Goal: Task Accomplishment & Management: Manage account settings

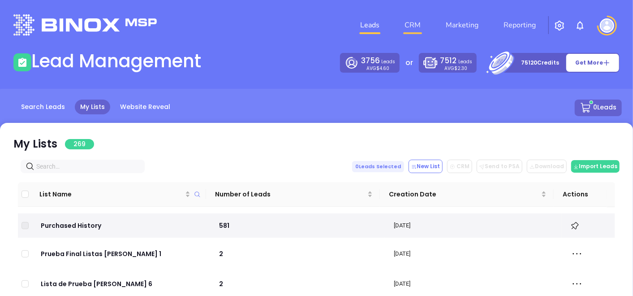
click at [410, 22] on link "CRM" at bounding box center [412, 25] width 23 height 18
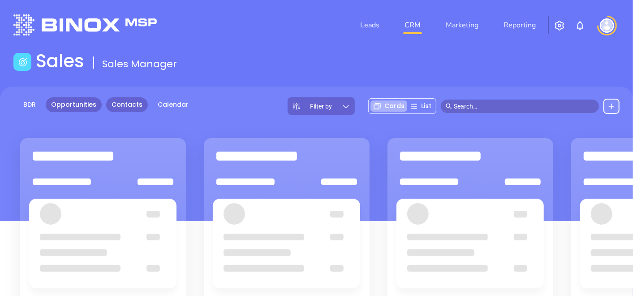
click at [120, 99] on link "Contacts" at bounding box center [127, 104] width 42 height 15
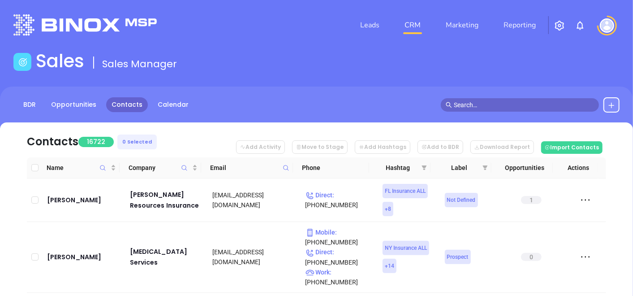
click at [287, 170] on icon at bounding box center [286, 167] width 7 height 7
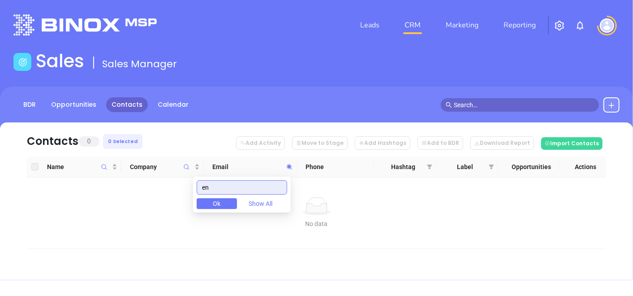
type input "e"
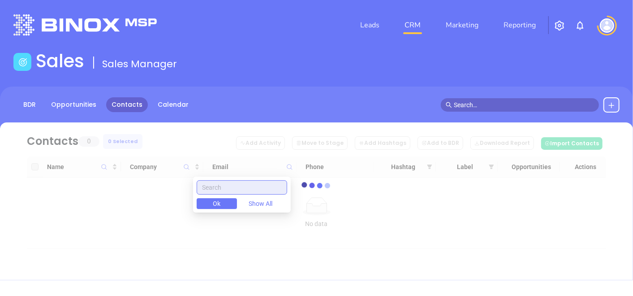
paste input "usherinsurance.com"
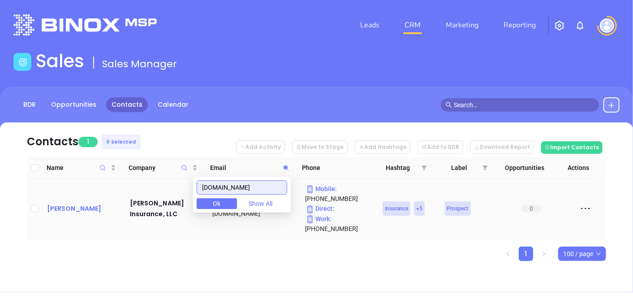
type input "usherinsurance.com"
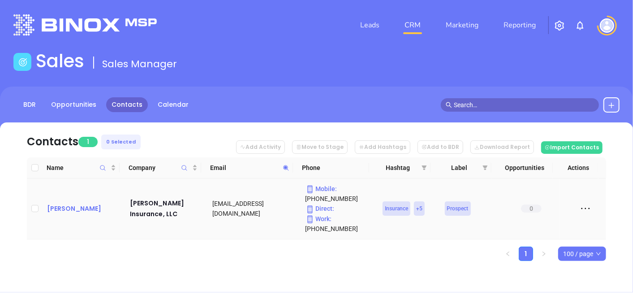
click at [77, 205] on div "Geoffrey Usher" at bounding box center [82, 208] width 70 height 11
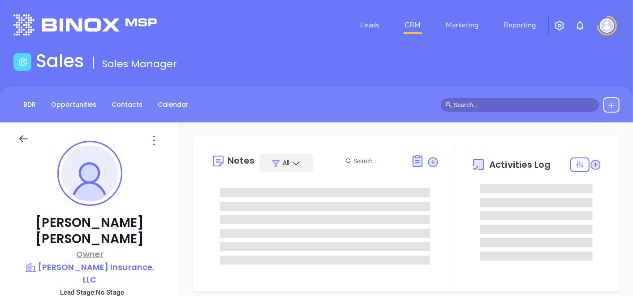
type input "[DATE]"
type input "[PERSON_NAME]"
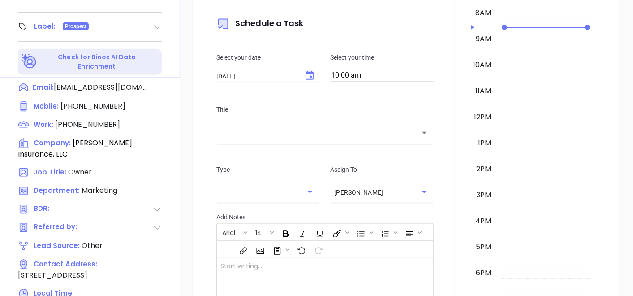
scroll to position [453, 0]
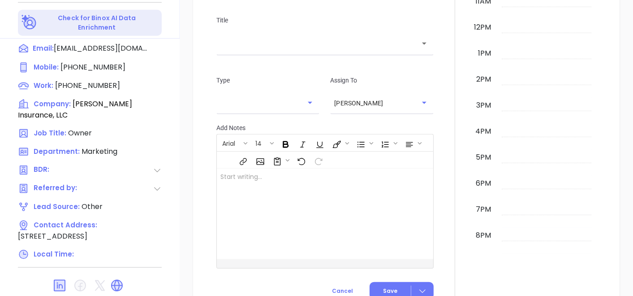
click at [207, 210] on div "New Activity Task Meeting Call Email Vmail SMS Schedule a Task Select your date…" at bounding box center [406, 59] width 409 height 498
click at [439, 235] on div at bounding box center [455, 59] width 33 height 498
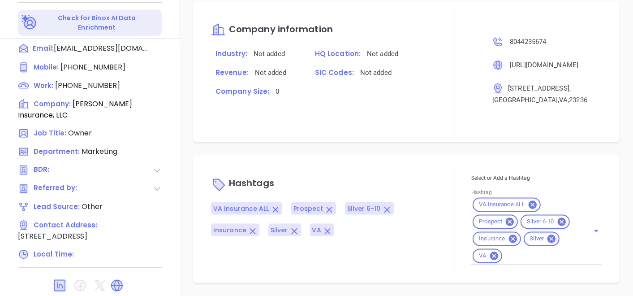
scroll to position [488, 0]
click at [548, 239] on icon at bounding box center [552, 239] width 8 height 8
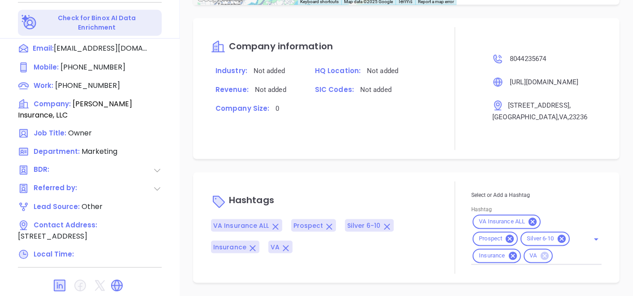
scroll to position [471, 0]
click at [446, 150] on div "Company information Industry: Not added HQ Location: Not added Revenue: Not add…" at bounding box center [406, 88] width 427 height 141
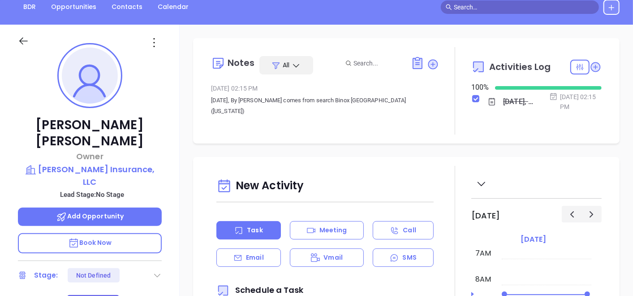
scroll to position [95, 0]
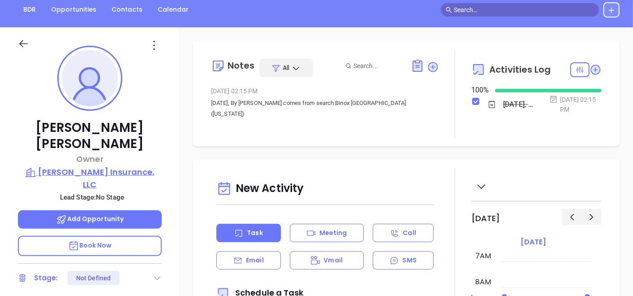
click at [110, 166] on p "Usher Insurance, LLC" at bounding box center [90, 178] width 144 height 25
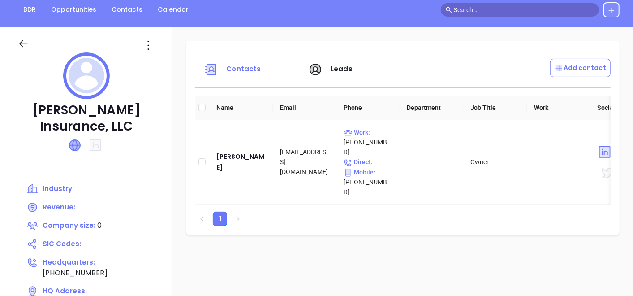
click at [72, 140] on icon at bounding box center [74, 145] width 11 height 11
click at [154, 47] on icon at bounding box center [148, 45] width 14 height 14
click at [160, 60] on div "Edit" at bounding box center [191, 63] width 81 height 10
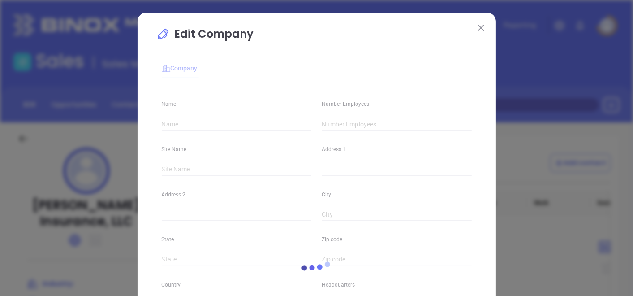
type input "Usher Insurance, LLC"
type input "0"
type input "(804) 423-5674"
type input "https://www.usherinsurance.com/"
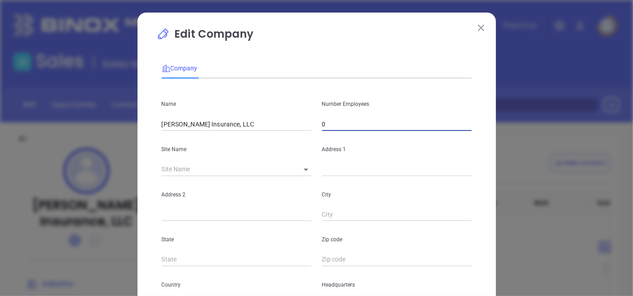
click at [327, 125] on input "0" at bounding box center [397, 123] width 150 height 13
type input "7"
click at [244, 135] on div "Site Name ​" at bounding box center [236, 153] width 160 height 45
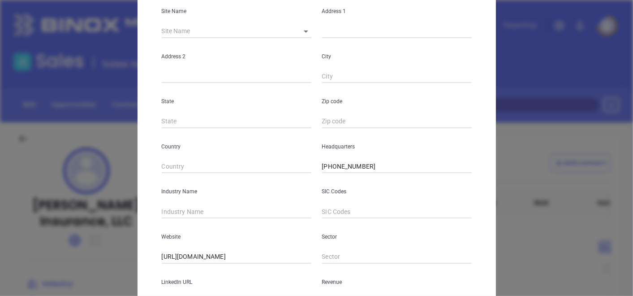
scroll to position [179, 0]
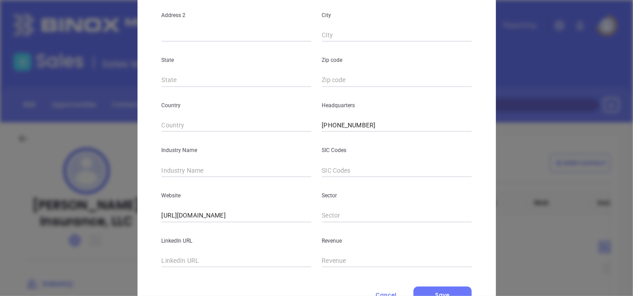
click at [229, 171] on input "text" at bounding box center [237, 170] width 150 height 13
type input "Insurance"
click at [414, 285] on div "Company Name Usher Insurance, LLC Number Employees 7 Site Name ​ Address 1 Addr…" at bounding box center [317, 88] width 310 height 429
click at [417, 289] on button "Save" at bounding box center [443, 294] width 58 height 17
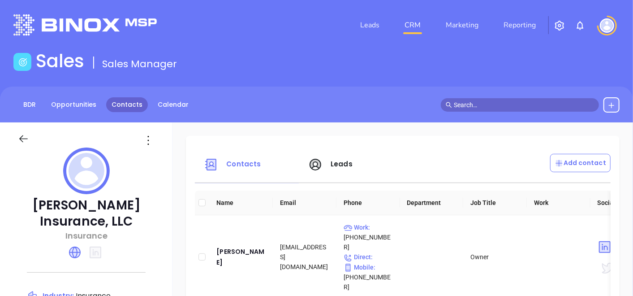
click at [129, 101] on link "Contacts" at bounding box center [127, 104] width 42 height 15
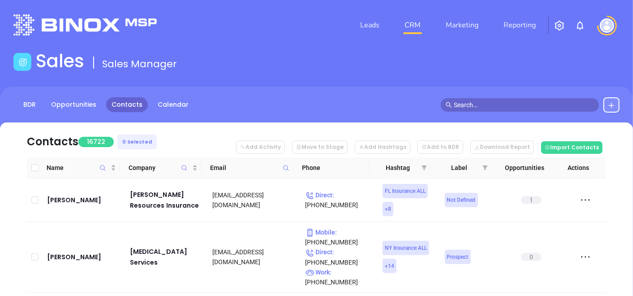
click at [285, 171] on icon at bounding box center [286, 167] width 7 height 7
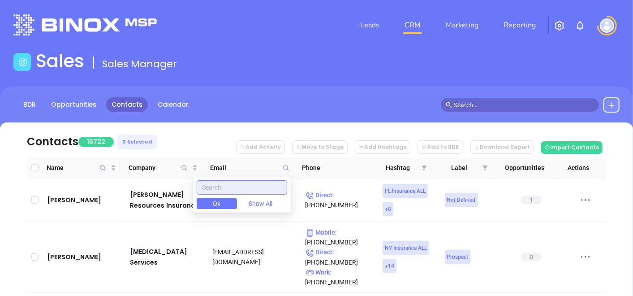
paste input "megainsurancecenter.com"
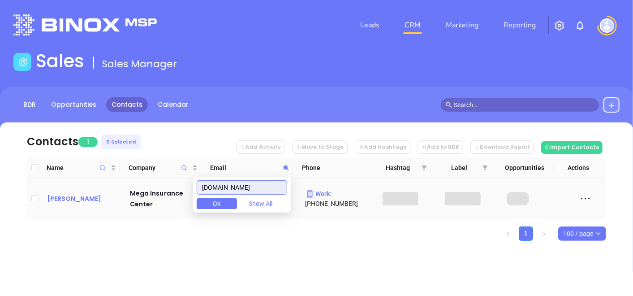
type input "megainsurancecenter.com"
click at [68, 197] on div "Tom Brown" at bounding box center [82, 198] width 70 height 11
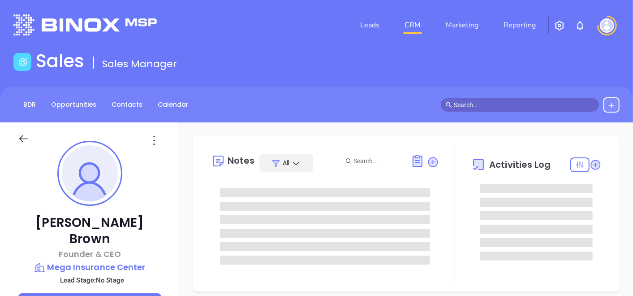
scroll to position [182, 0]
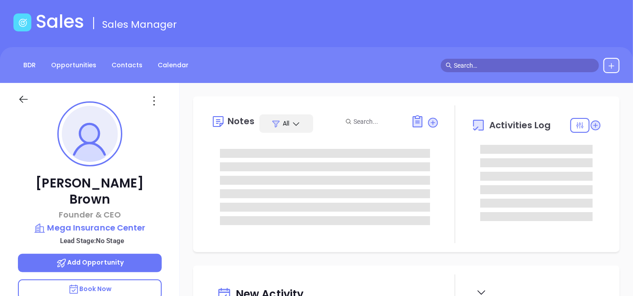
type input "[PERSON_NAME]"
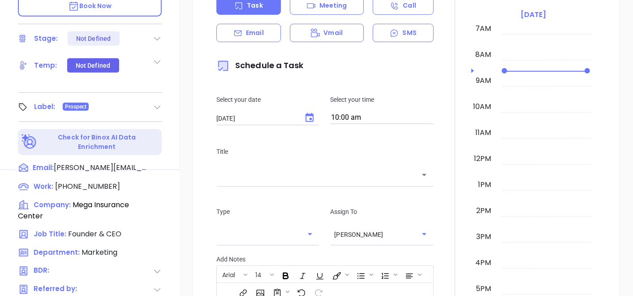
scroll to position [453, 0]
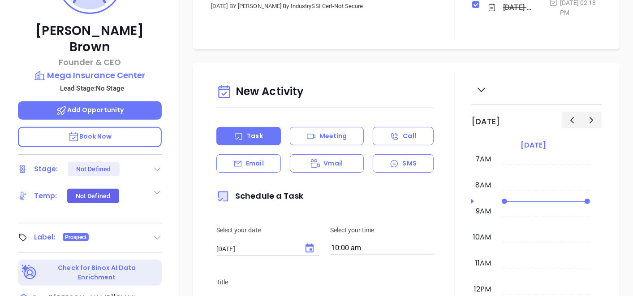
scroll to position [95, 0]
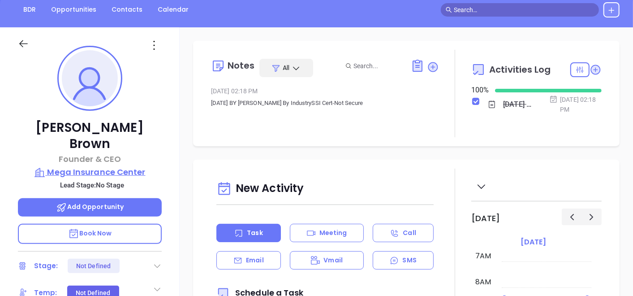
click at [133, 166] on p "Mega Insurance Center" at bounding box center [90, 172] width 144 height 13
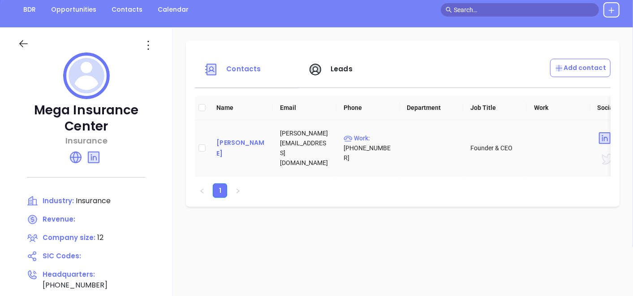
click at [266, 142] on div "Tom Brown" at bounding box center [240, 148] width 49 height 22
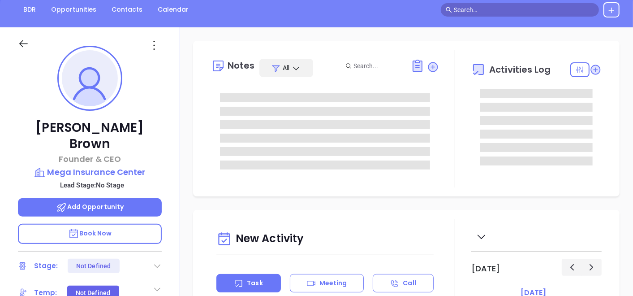
scroll to position [182, 0]
type input "[PERSON_NAME]"
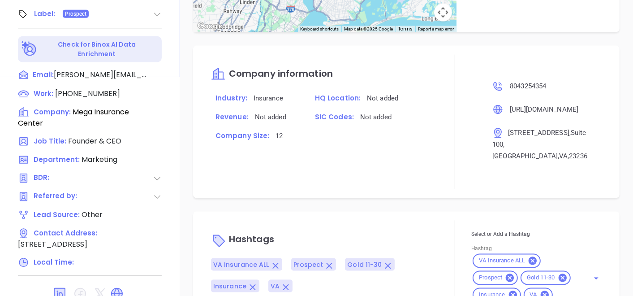
scroll to position [453, 0]
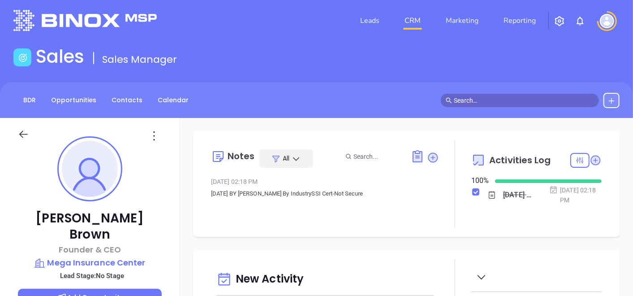
scroll to position [0, 0]
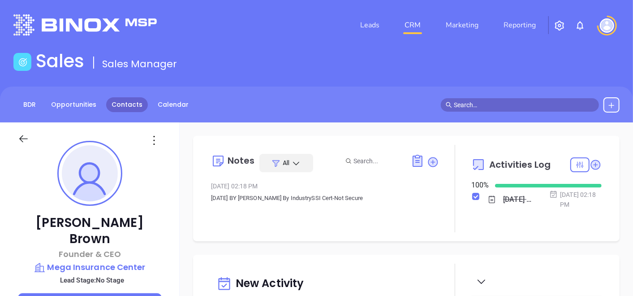
click at [134, 99] on link "Contacts" at bounding box center [127, 104] width 42 height 15
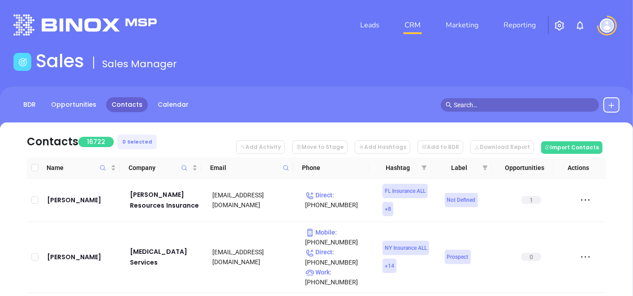
click at [288, 167] on icon at bounding box center [286, 167] width 7 height 7
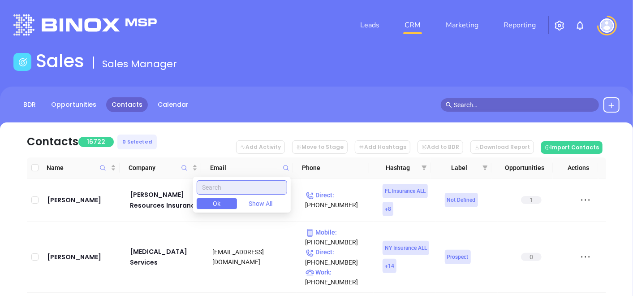
paste input "[DOMAIN_NAME]"
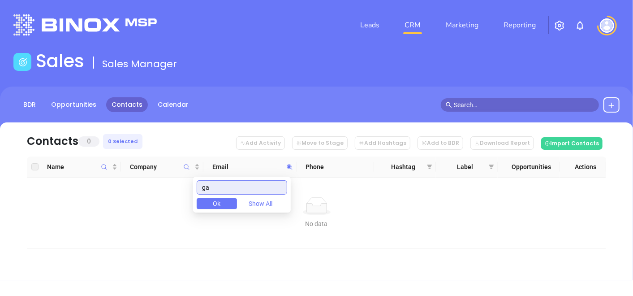
type input "g"
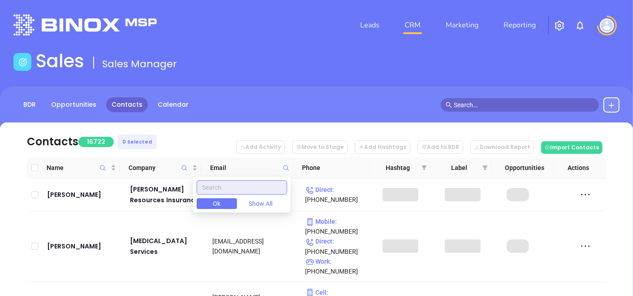
click at [261, 190] on input "text" at bounding box center [242, 187] width 91 height 14
paste input "[DOMAIN_NAME]"
type input "[DOMAIN_NAME]"
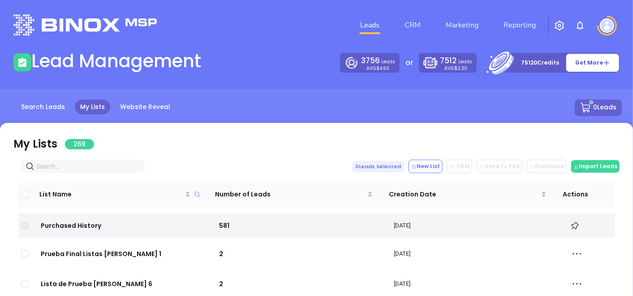
click at [121, 171] on input "text" at bounding box center [84, 166] width 96 height 10
paste input "[DOMAIN_NAME]"
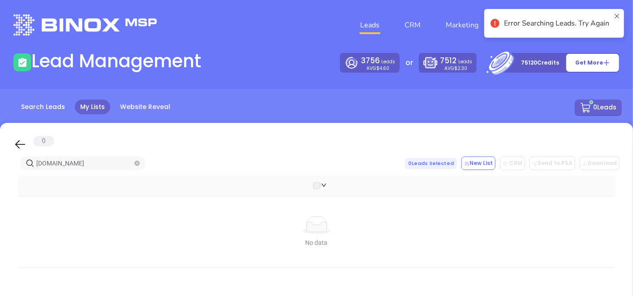
type input "[DOMAIN_NAME]"
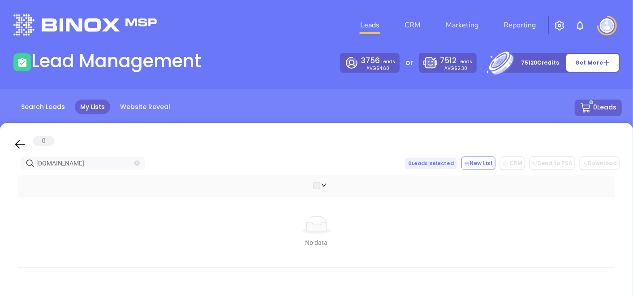
click at [137, 165] on icon "close-circle" at bounding box center [136, 162] width 5 height 5
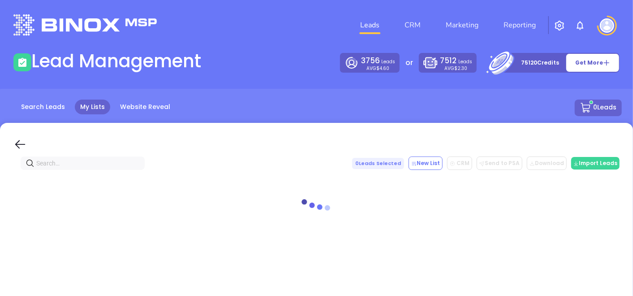
paste input "[DOMAIN_NAME]"
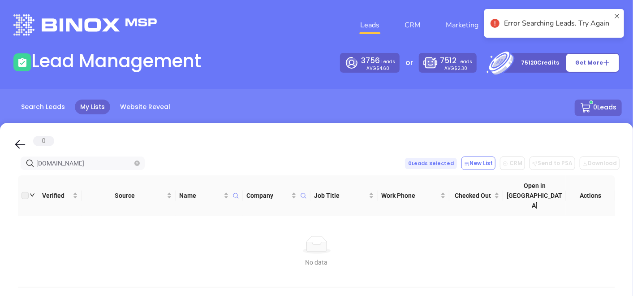
type input "[DOMAIN_NAME]"
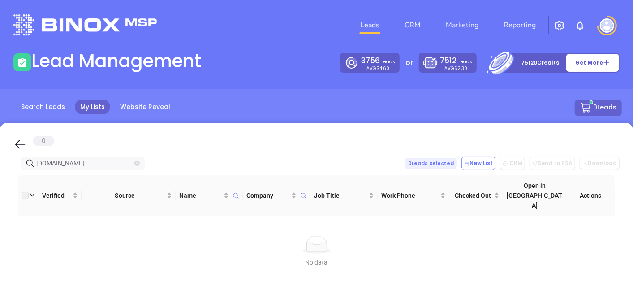
click at [137, 162] on icon "close-circle" at bounding box center [136, 162] width 5 height 5
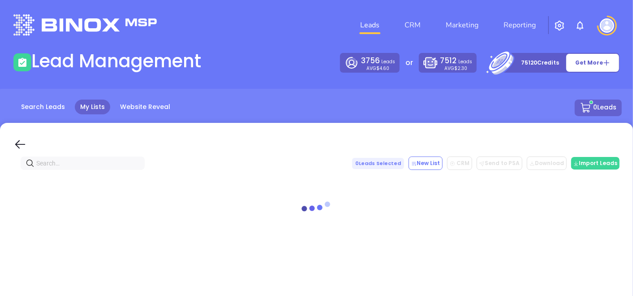
paste input "[DOMAIN_NAME]"
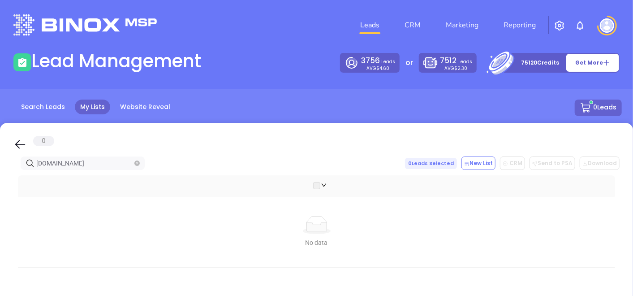
type input "[DOMAIN_NAME]"
drag, startPoint x: 102, startPoint y: 160, endPoint x: 7, endPoint y: 173, distance: 95.9
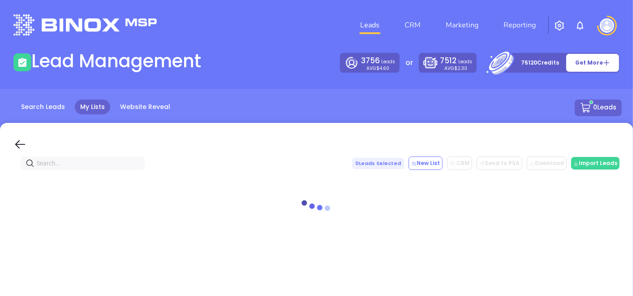
paste input "[DOMAIN_NAME]"
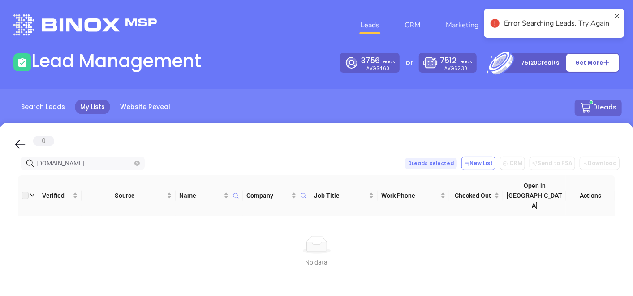
drag, startPoint x: 88, startPoint y: 161, endPoint x: 6, endPoint y: 170, distance: 82.5
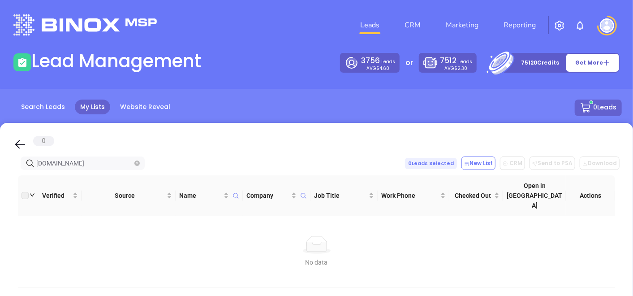
type input "[DOMAIN_NAME]"
click at [50, 105] on link "Search Leads" at bounding box center [43, 106] width 55 height 15
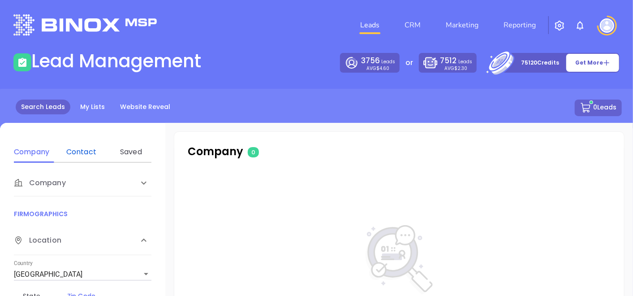
click at [75, 152] on div "Contact" at bounding box center [81, 152] width 35 height 11
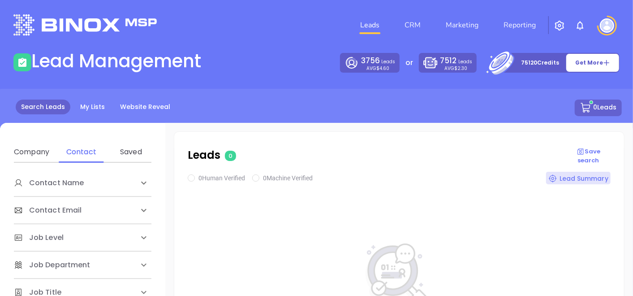
click at [85, 186] on div "Contact Name" at bounding box center [73, 182] width 119 height 11
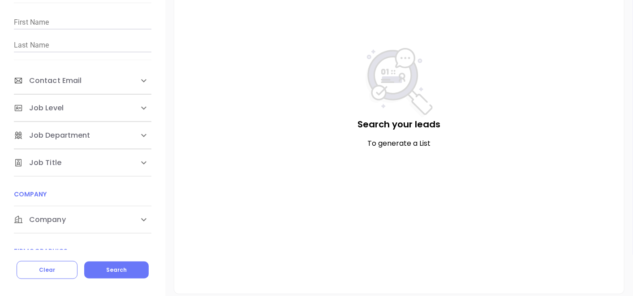
scroll to position [203, 0]
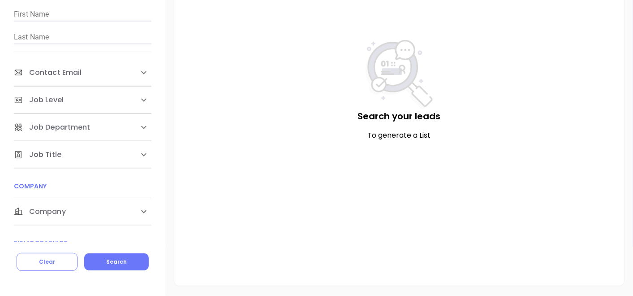
click at [110, 203] on div "Company" at bounding box center [83, 211] width 138 height 27
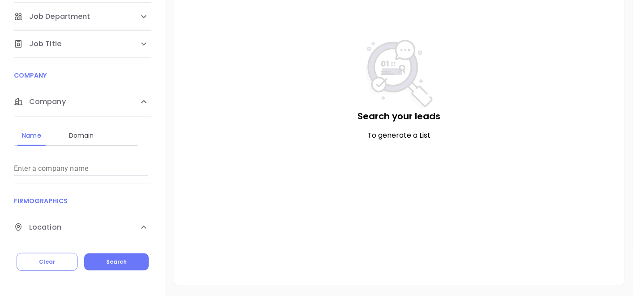
scroll to position [119, 0]
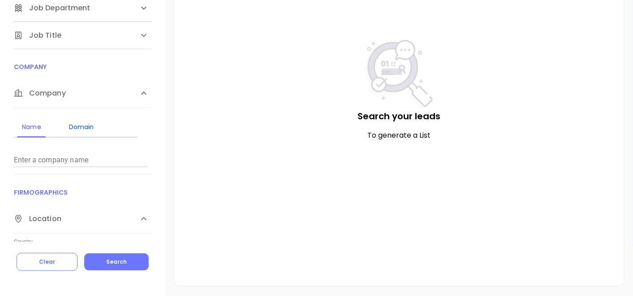
click at [96, 125] on div "Domain" at bounding box center [81, 126] width 35 height 11
click at [72, 161] on input "Enter a company name" at bounding box center [81, 160] width 134 height 14
paste input "[DOMAIN_NAME]"
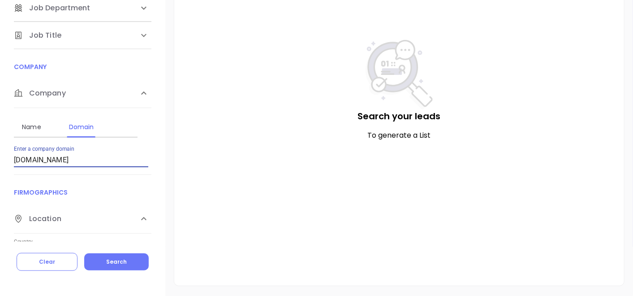
type input "[DOMAIN_NAME]"
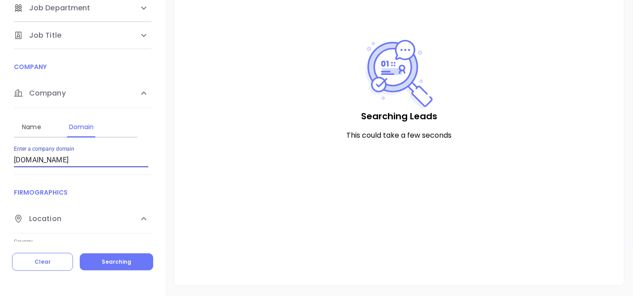
checkbox input "true"
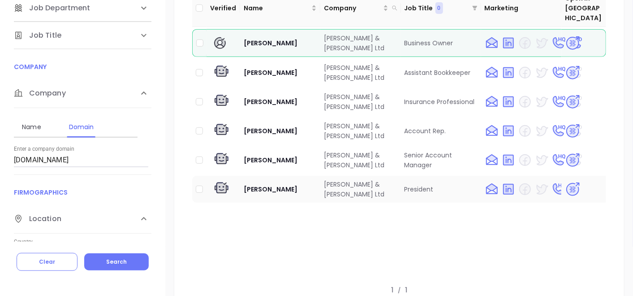
click at [567, 181] on img at bounding box center [573, 189] width 16 height 16
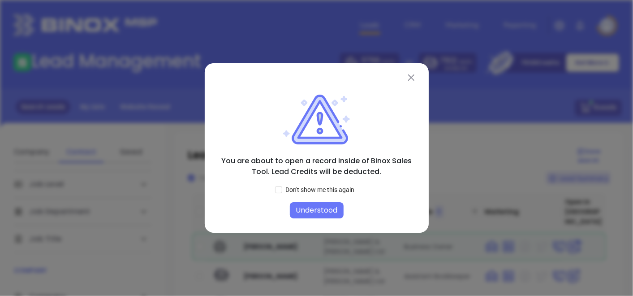
click at [316, 209] on button "Understood" at bounding box center [317, 210] width 54 height 16
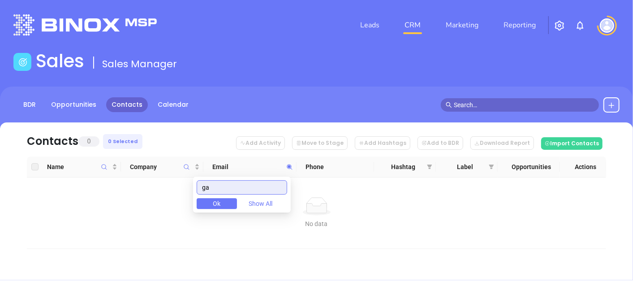
type input "g"
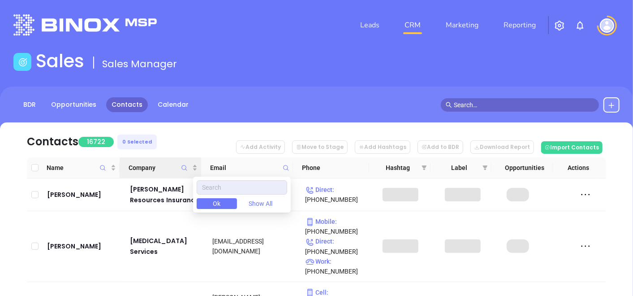
click at [189, 170] on span "Company" at bounding box center [184, 167] width 10 height 21
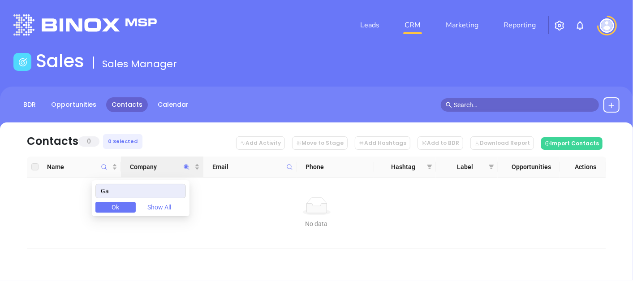
type input "G"
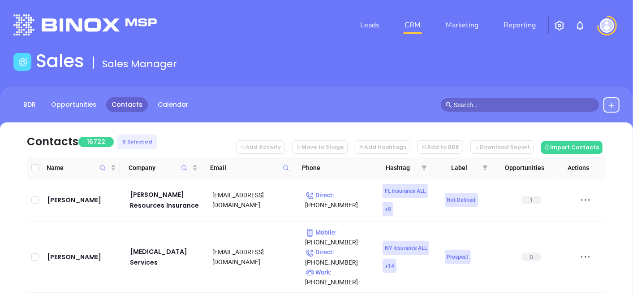
click at [288, 168] on icon at bounding box center [286, 167] width 7 height 7
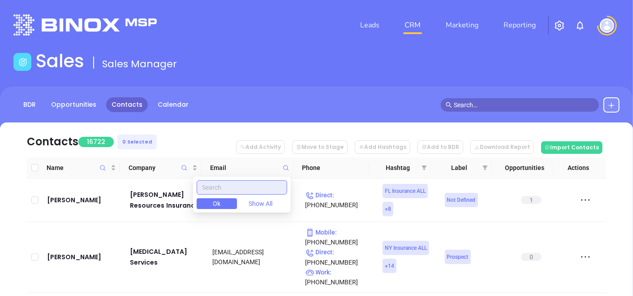
paste input "myinsurancedoctor.com"
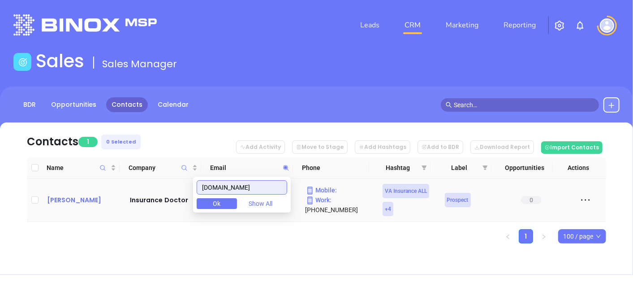
type input "myinsurancedoctor.com"
click at [69, 205] on div "Nancy Zamora" at bounding box center [82, 199] width 70 height 11
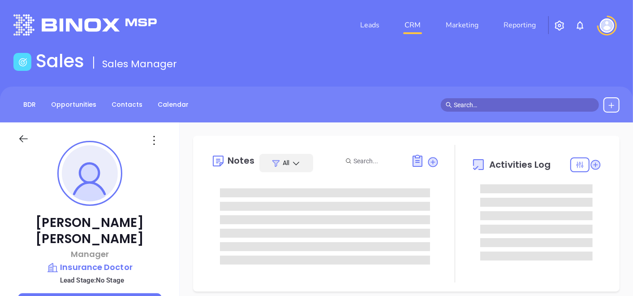
type input "[PERSON_NAME]"
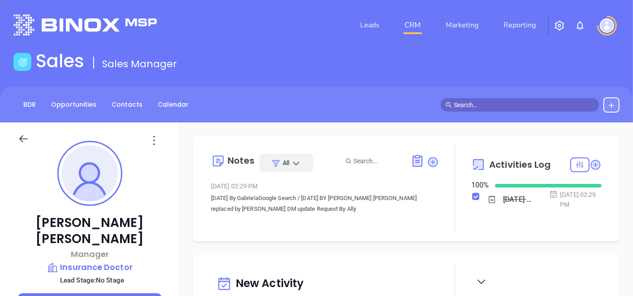
scroll to position [234, 0]
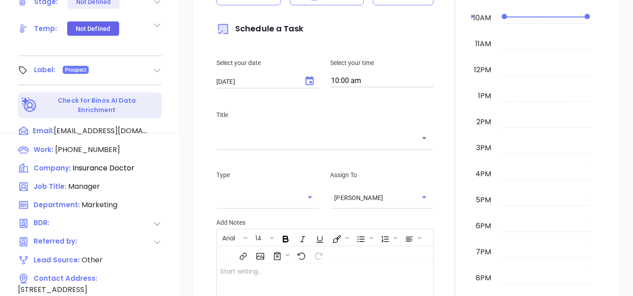
scroll to position [453, 0]
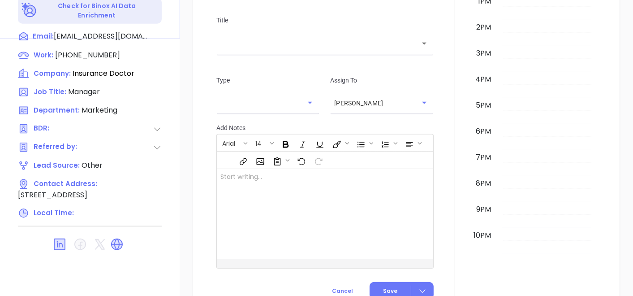
click at [439, 210] on div at bounding box center [455, 59] width 33 height 498
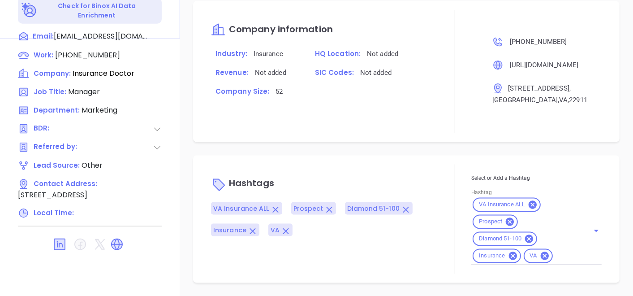
scroll to position [496, 0]
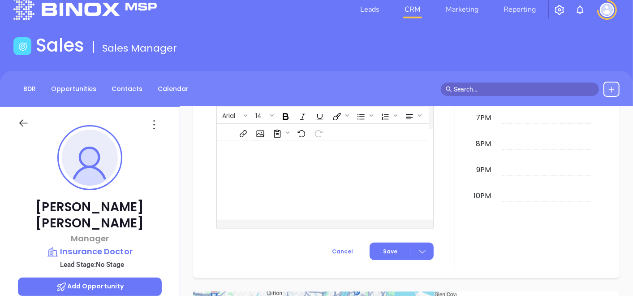
scroll to position [0, 0]
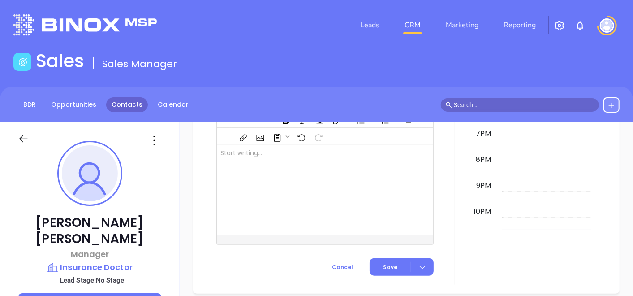
click at [128, 110] on link "Contacts" at bounding box center [127, 104] width 42 height 15
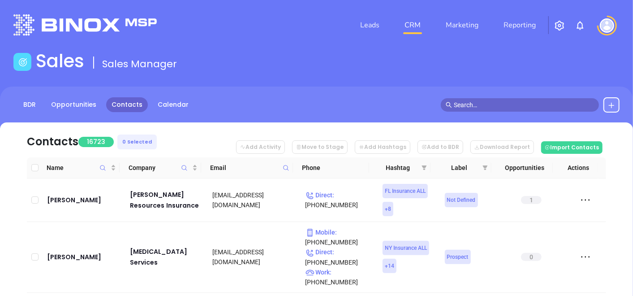
click at [284, 168] on icon at bounding box center [286, 167] width 7 height 7
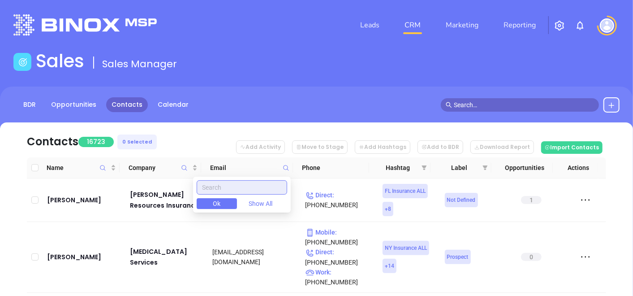
paste input "vacuis.com"
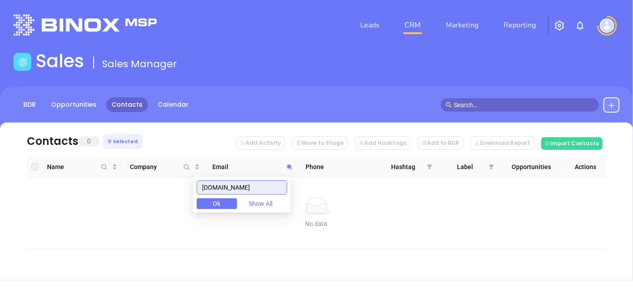
type input "vacuis.com"
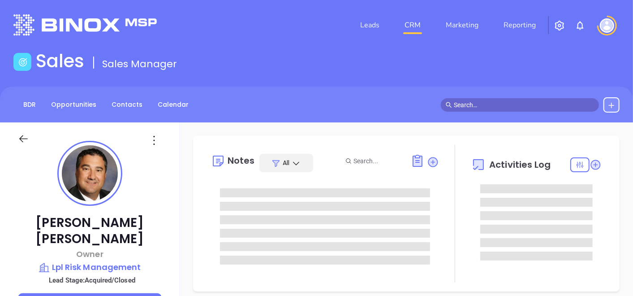
type input "09/26/2025"
type input "Gissela Vargas"
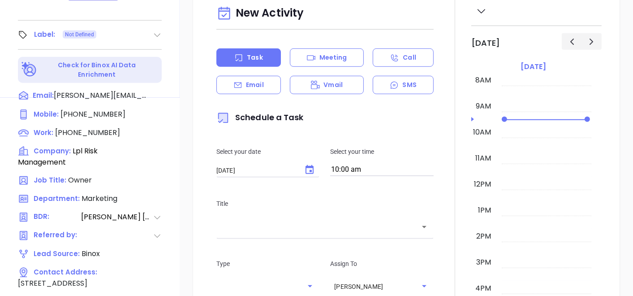
scroll to position [453, 0]
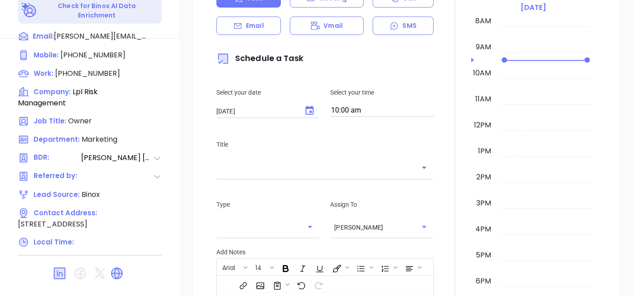
click at [197, 177] on div "New Activity Task Meeting Call Email Vmail SMS Schedule a Task Select your date…" at bounding box center [406, 183] width 427 height 516
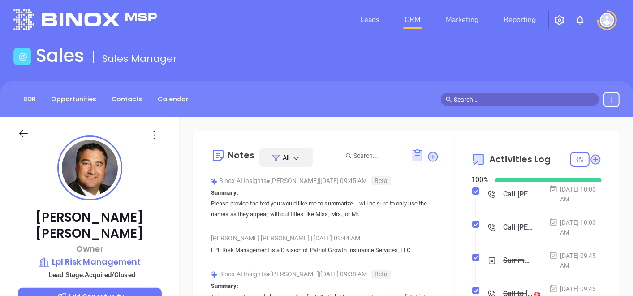
scroll to position [0, 0]
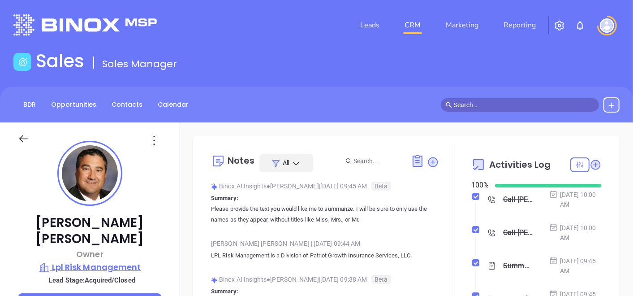
click at [118, 261] on p "Lpl Risk Management" at bounding box center [90, 267] width 144 height 13
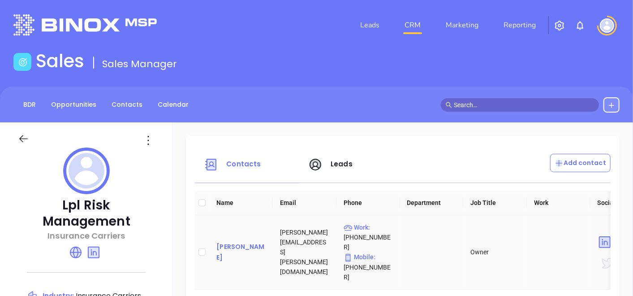
click at [236, 241] on div "Anthony Pomilla" at bounding box center [240, 252] width 49 height 22
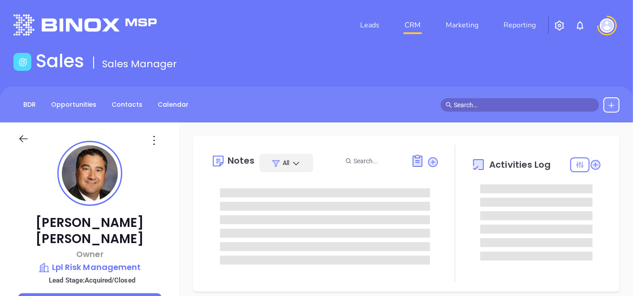
type input "[DATE]"
type input "[PERSON_NAME]"
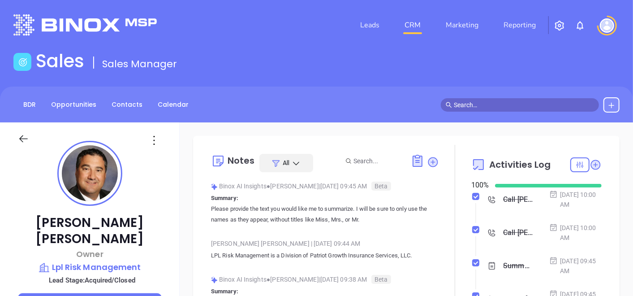
click at [42, 222] on p "Anthony Pomilla" at bounding box center [90, 231] width 144 height 32
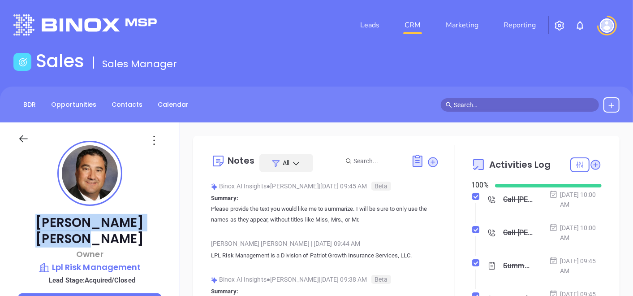
drag, startPoint x: 36, startPoint y: 220, endPoint x: 151, endPoint y: 230, distance: 116.1
click at [151, 230] on p "Anthony Pomilla" at bounding box center [90, 231] width 144 height 32
copy p "Anthony Pomilla"
click at [111, 261] on p "Lpl Risk Management" at bounding box center [90, 267] width 144 height 13
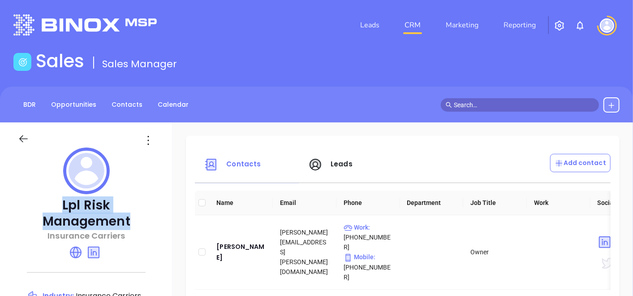
drag, startPoint x: 61, startPoint y: 206, endPoint x: 147, endPoint y: 217, distance: 86.8
click at [147, 217] on p "Lpl Risk Management" at bounding box center [86, 213] width 137 height 32
copy p "Lpl Risk Management"
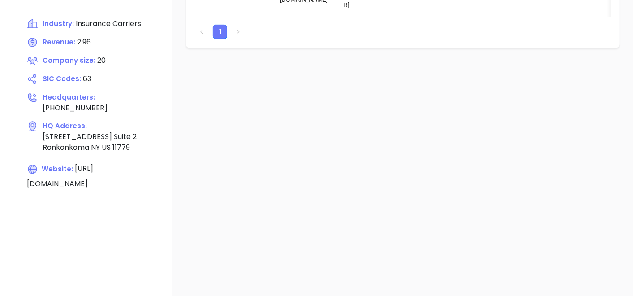
scroll to position [298, 0]
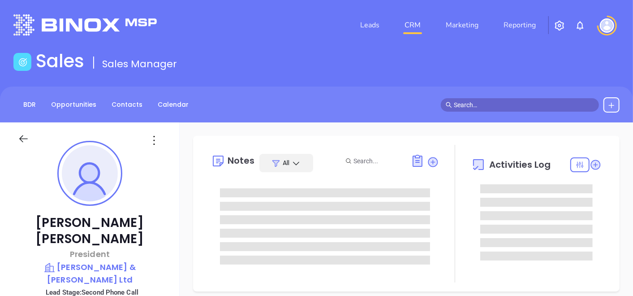
type input "[DATE]"
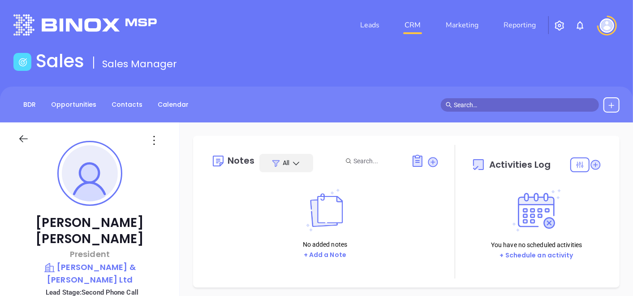
type input "[PERSON_NAME]"
click at [80, 261] on p "[PERSON_NAME] & [PERSON_NAME] Ltd" at bounding box center [90, 273] width 144 height 25
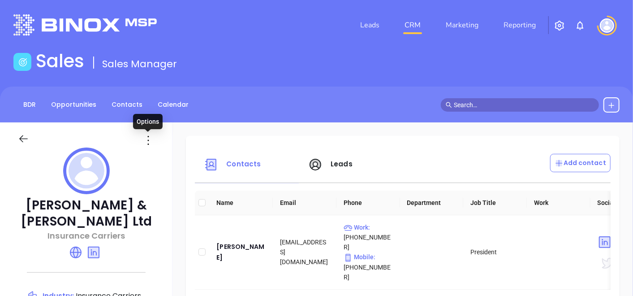
click at [152, 136] on icon at bounding box center [148, 140] width 14 height 14
click at [155, 154] on div "Edit" at bounding box center [188, 158] width 81 height 10
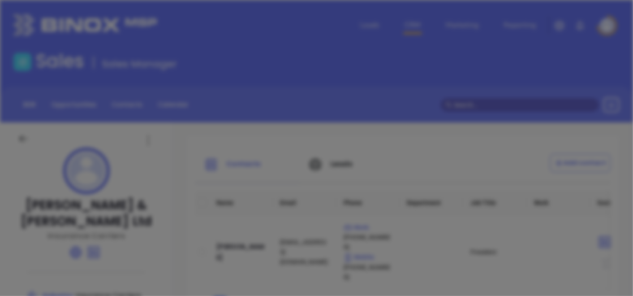
type input "[PERSON_NAME] & [PERSON_NAME] Ltd"
type input "8"
type input "Insurance Carriers"
type input "63"
type input "[DOMAIN_NAME]"
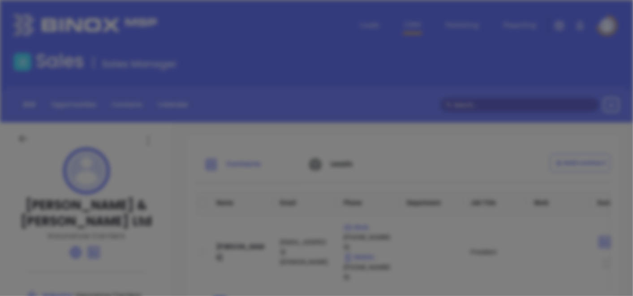
type input "Finance and Insurance"
type input "[DOMAIN_NAME][URL][PERSON_NAME][PERSON_NAME]"
type input "1.25"
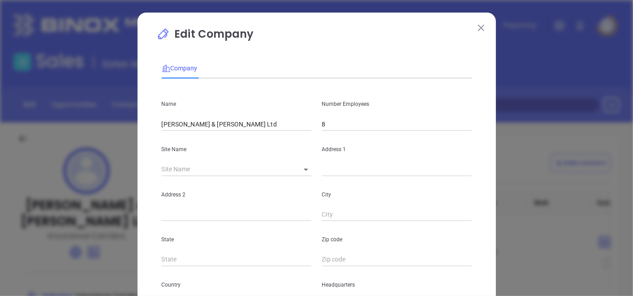
click at [344, 132] on div "Address 1" at bounding box center [397, 153] width 160 height 45
click at [343, 124] on input "8" at bounding box center [397, 123] width 150 height 13
type input "6"
click at [301, 166] on body "Leads CRM Marketing Reporting Financial Leads Leads Sales Sales Manager BDR Opp…" at bounding box center [316, 148] width 633 height 296
click at [301, 166] on li "North Chesterfield" at bounding box center [325, 170] width 73 height 16
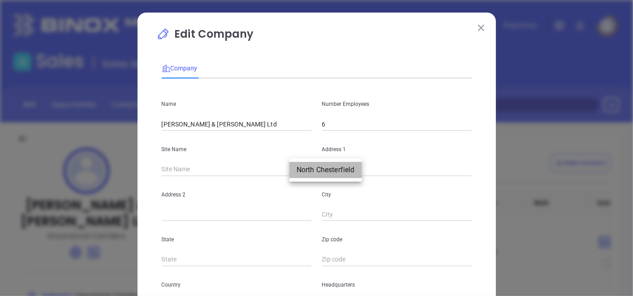
type input "North Chesterfield"
type input "[STREET_ADDRESS]"
type input "North Chesterfield"
type input "VA"
type input "23236-3300"
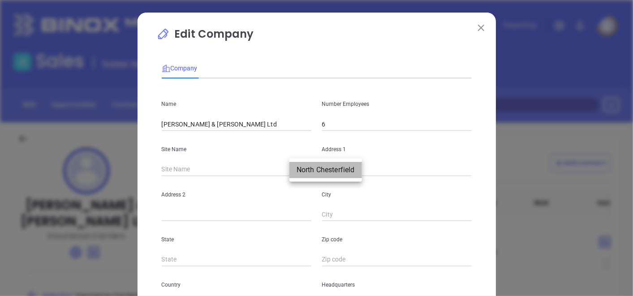
type input "US"
type input "126723"
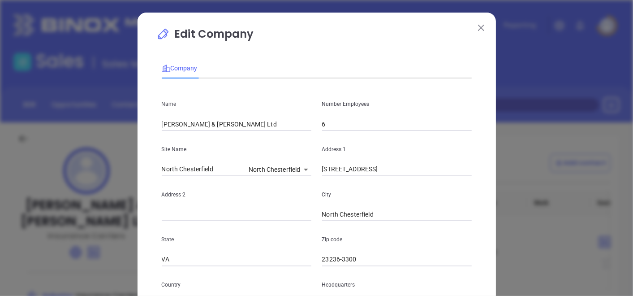
click at [301, 166] on li "North Chesterfield" at bounding box center [316, 169] width 54 height 9
click at [203, 212] on input "text" at bounding box center [237, 214] width 150 height 13
paste input "[STREET_ADDRESS] [STREET_ADDRESS]"
click at [220, 216] on input "[STREET_ADDRESS] [STREET_ADDRESS]" at bounding box center [237, 214] width 150 height 13
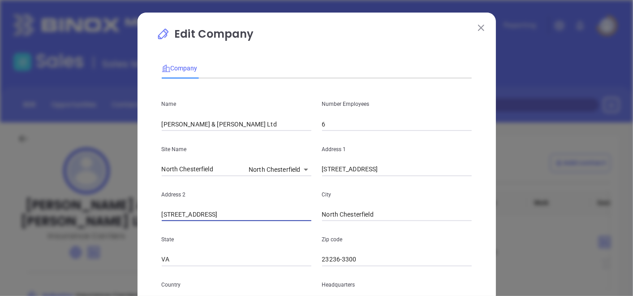
scroll to position [0, 0]
click at [220, 216] on input "[STREET_ADDRESS]" at bounding box center [237, 214] width 150 height 13
type input "[STREET_ADDRESS]"
click at [357, 263] on input "23236-3300" at bounding box center [397, 259] width 150 height 13
type input "23236"
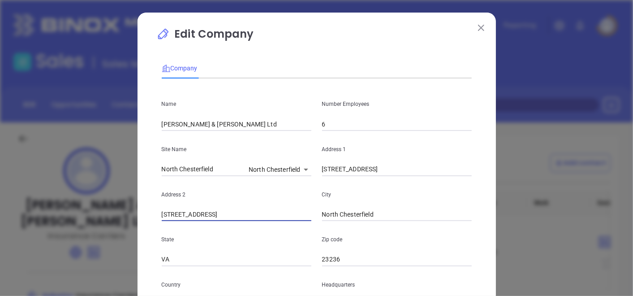
click at [264, 217] on input "[STREET_ADDRESS]" at bounding box center [237, 214] width 150 height 13
type input "Suite 206"
click at [138, 138] on div "Edit Company Company Name [PERSON_NAME] & [PERSON_NAME] Ltd Number Employees 6 …" at bounding box center [317, 257] width 358 height 489
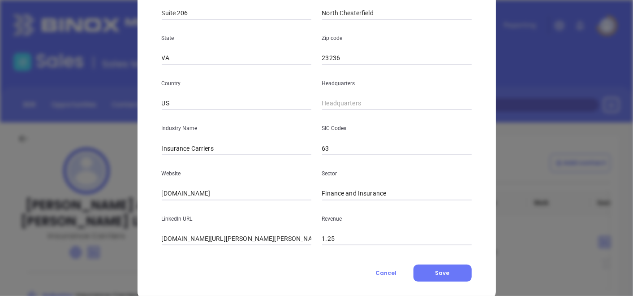
scroll to position [218, 0]
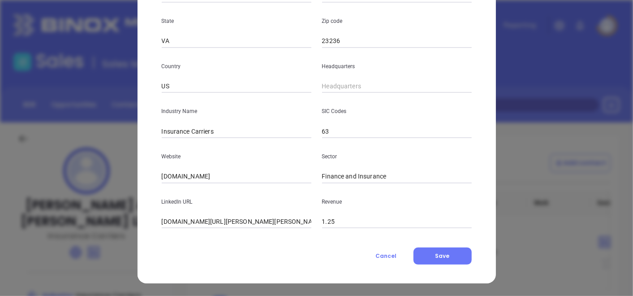
click at [217, 138] on div "Website [DOMAIN_NAME]" at bounding box center [236, 160] width 160 height 45
click at [217, 137] on input "Insurance Carriers" at bounding box center [237, 131] width 150 height 13
type input "Insurance"
click at [357, 82] on input "( ) -" at bounding box center [397, 86] width 150 height 13
paste input "804) 330-8181"
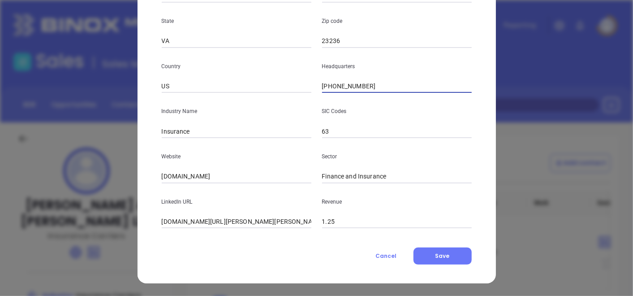
type input "[PHONE_NUMBER]"
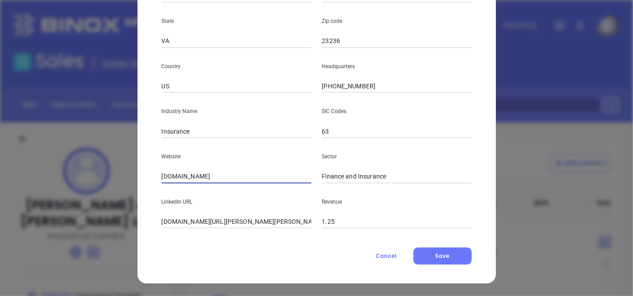
click at [239, 178] on input "[DOMAIN_NAME]" at bounding box center [237, 176] width 150 height 13
type input "g"
paste input "[URL][DOMAIN_NAME]"
type input "[URL][DOMAIN_NAME]"
click at [437, 250] on button "Save" at bounding box center [443, 255] width 58 height 17
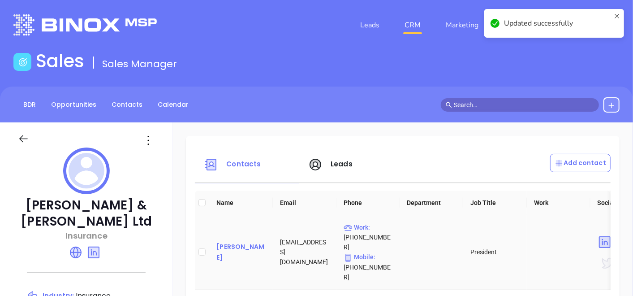
click at [237, 242] on div "[PERSON_NAME]" at bounding box center [240, 252] width 49 height 22
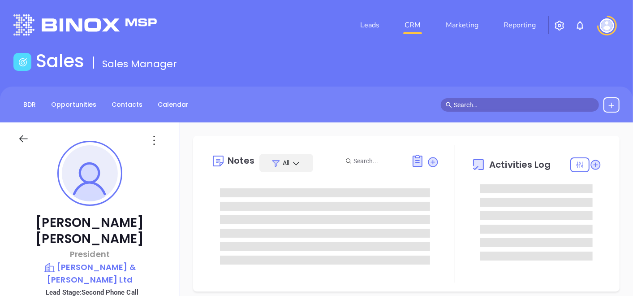
scroll to position [234, 0]
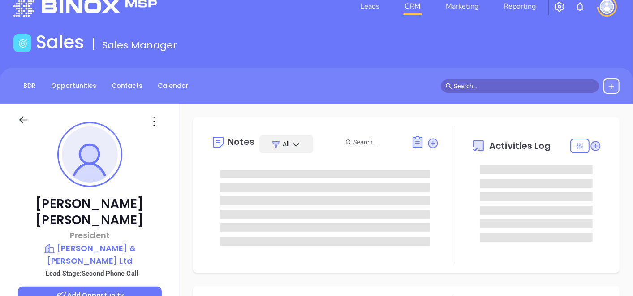
type input "[PERSON_NAME]"
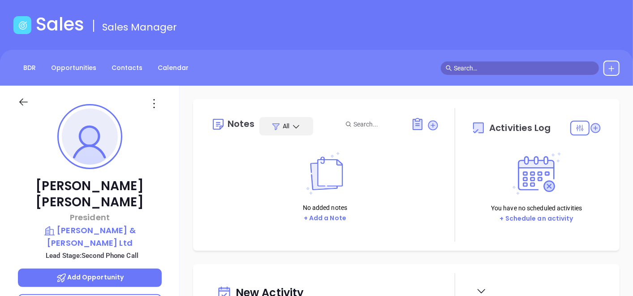
scroll to position [0, 0]
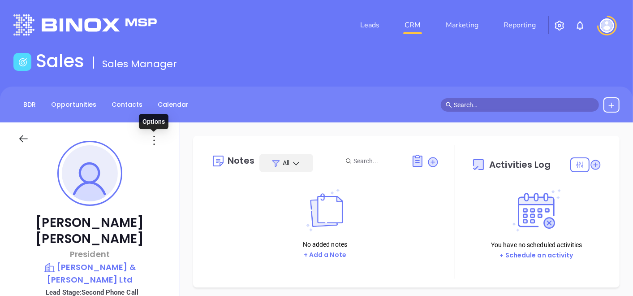
click at [154, 143] on icon at bounding box center [154, 140] width 14 height 14
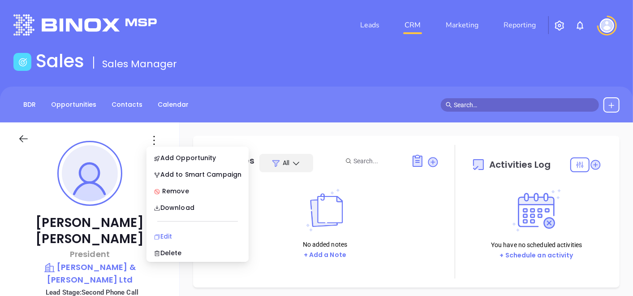
click at [171, 229] on li "Edit" at bounding box center [197, 236] width 99 height 19
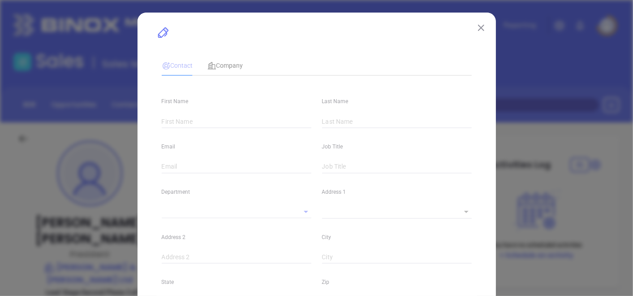
type input "[PERSON_NAME]"
type input "[EMAIL_ADDRESS][DOMAIN_NAME]"
type input "President"
type input "1"
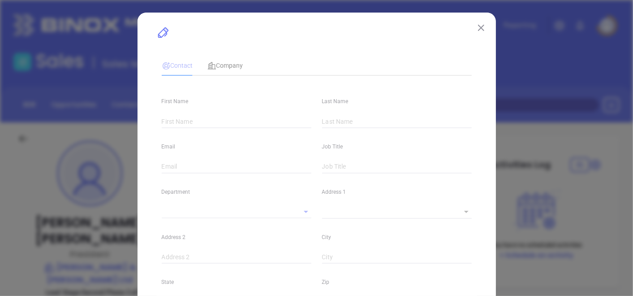
type input "[DOMAIN_NAME][URL][PERSON_NAME]"
type input "Marketing"
type input "Website Reveal"
type input "undefined undefined"
type input "Second Phone Call"
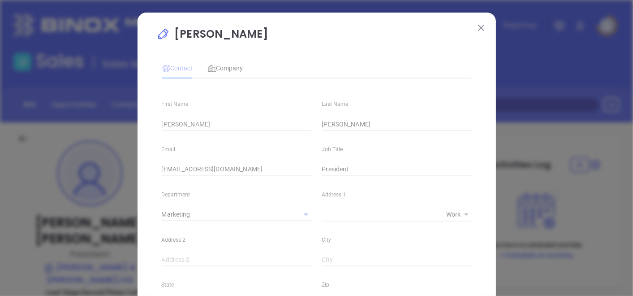
type input "[PHONE_NUMBER]"
type input "1"
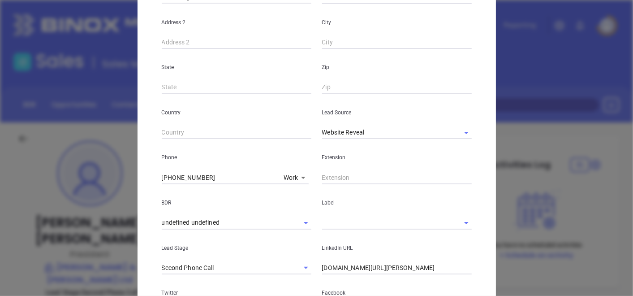
scroll to position [219, 0]
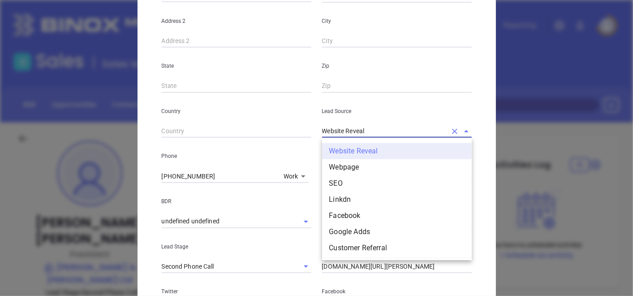
click at [384, 132] on input "Website Reveal" at bounding box center [384, 131] width 125 height 13
type input "p"
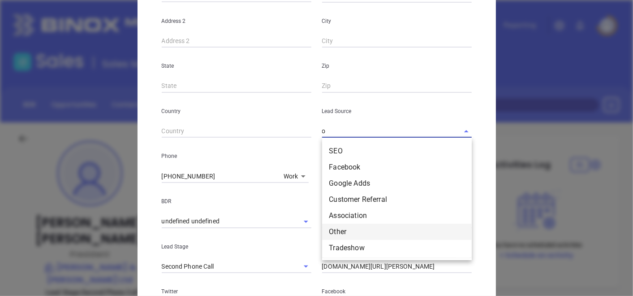
click at [359, 228] on li "Other" at bounding box center [397, 232] width 150 height 16
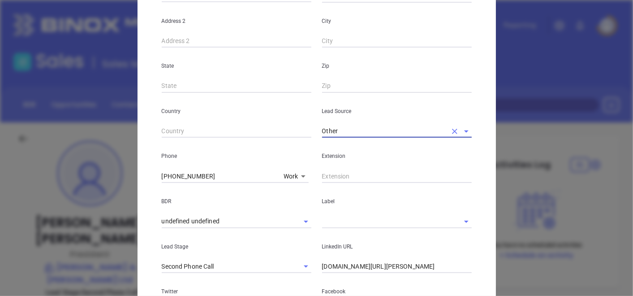
type input "Other"
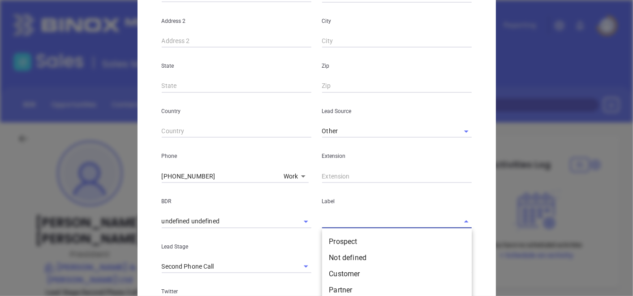
click at [359, 223] on input "text" at bounding box center [384, 221] width 125 height 13
click at [353, 238] on li "Prospect" at bounding box center [397, 241] width 150 height 16
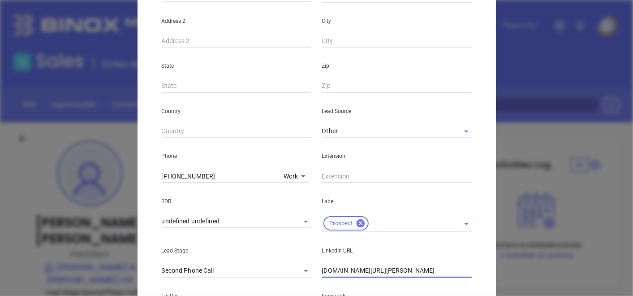
click at [322, 272] on input "[DOMAIN_NAME][URL][PERSON_NAME]" at bounding box center [397, 270] width 150 height 13
type input "[DOMAIN_NAME][URL][PERSON_NAME]"
click at [475, 272] on div "[PERSON_NAME] Contact Company First Name [PERSON_NAME] Name [PERSON_NAME] Email…" at bounding box center [317, 108] width 358 height 629
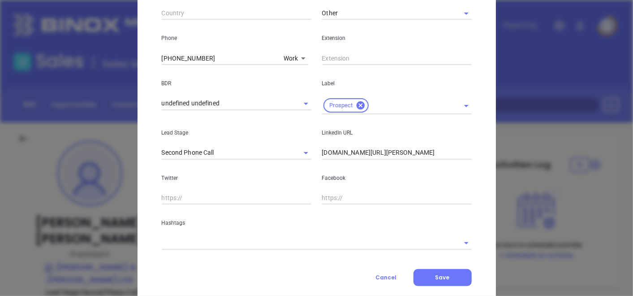
scroll to position [358, 0]
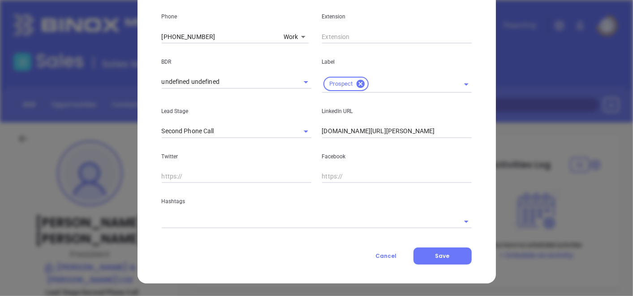
click at [214, 213] on div at bounding box center [317, 220] width 310 height 15
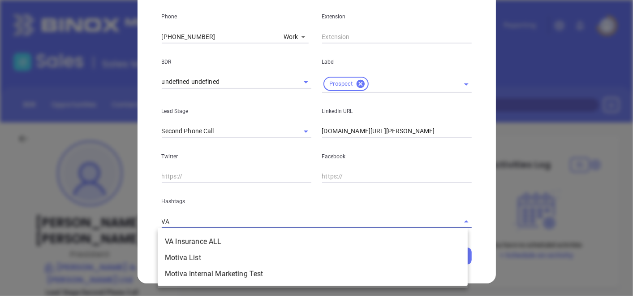
type input "VA I"
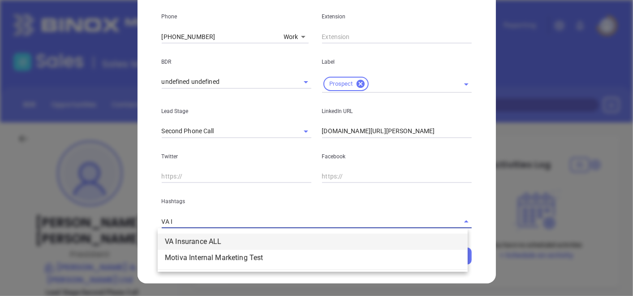
click at [215, 236] on li "VA Insurance ALL" at bounding box center [313, 241] width 310 height 16
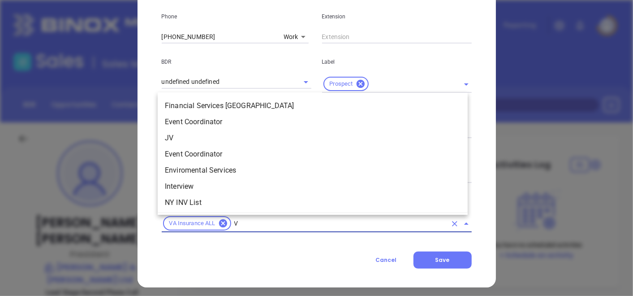
type input "VA"
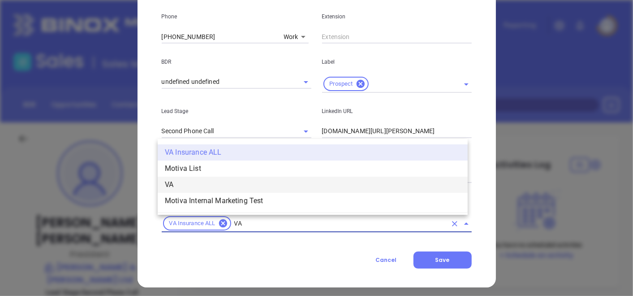
click at [222, 187] on li "VA" at bounding box center [313, 185] width 310 height 16
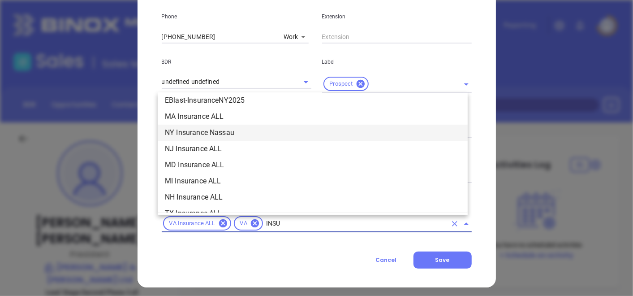
scroll to position [166, 0]
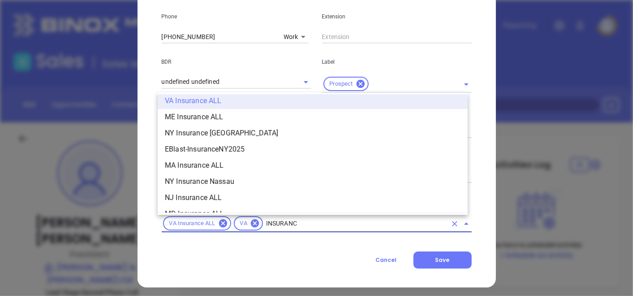
type input "INSURANCE"
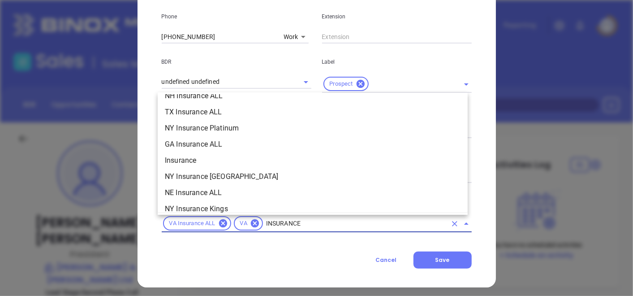
scroll to position [320, 0]
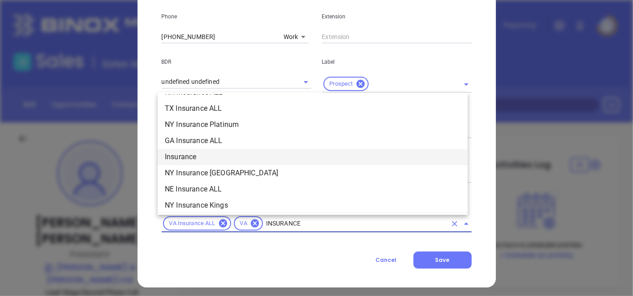
click at [343, 159] on li "Insurance" at bounding box center [313, 157] width 310 height 16
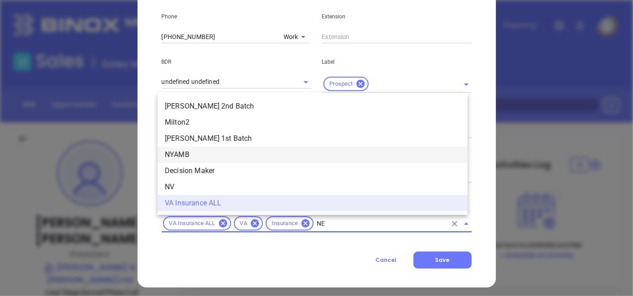
scroll to position [0, 0]
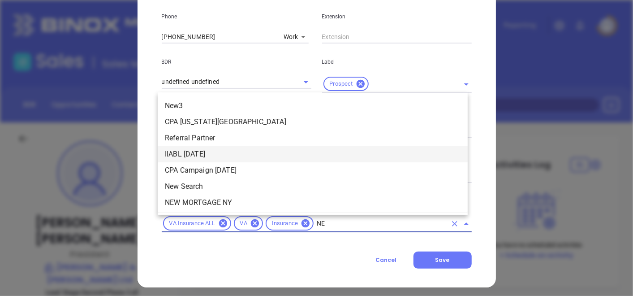
type input "NEW"
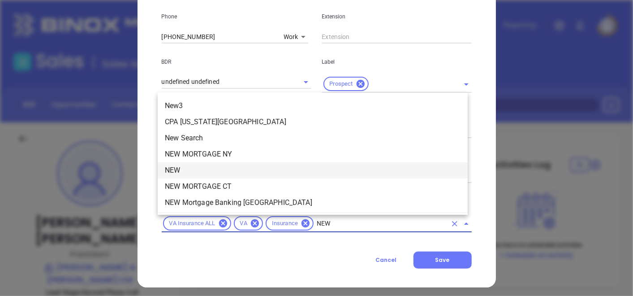
click at [316, 163] on li "NEW" at bounding box center [313, 170] width 310 height 16
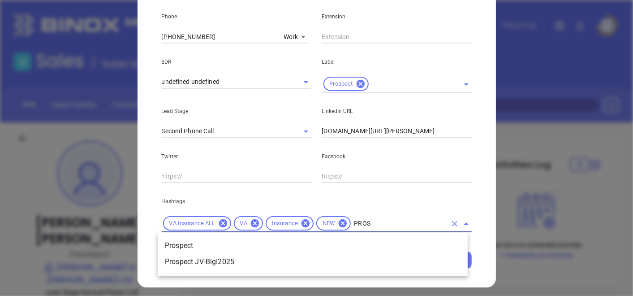
type input "PROSP"
click at [289, 246] on li "Prospect" at bounding box center [313, 245] width 310 height 16
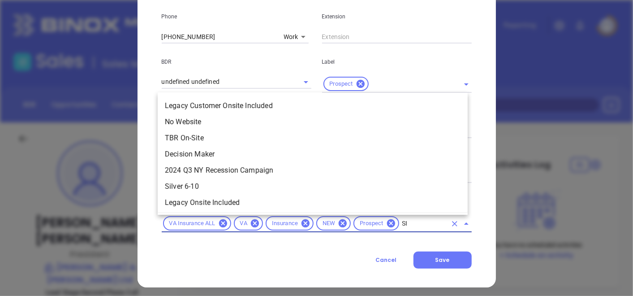
type input "SIL"
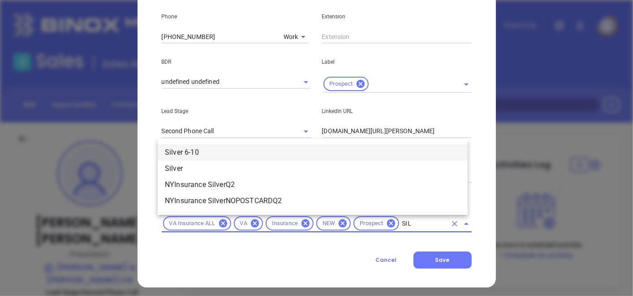
click at [196, 158] on li "Silver 6-10" at bounding box center [313, 152] width 310 height 16
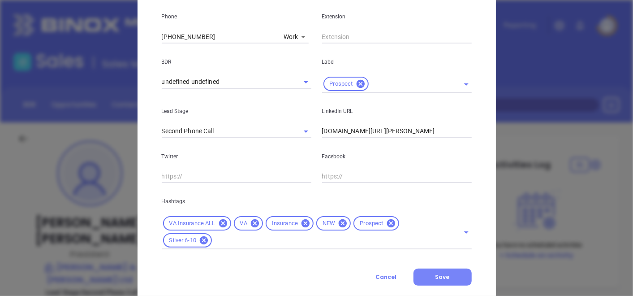
click at [441, 275] on span "Save" at bounding box center [443, 277] width 14 height 8
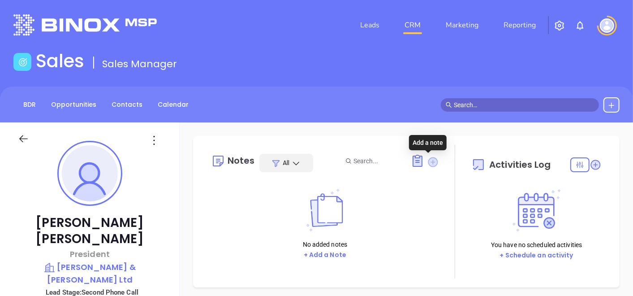
click at [429, 163] on icon at bounding box center [433, 162] width 10 height 10
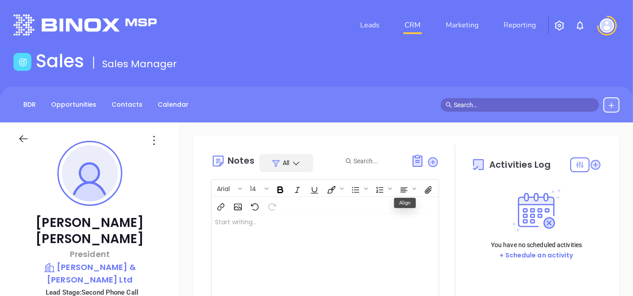
click at [344, 253] on div at bounding box center [316, 259] width 211 height 91
click at [455, 244] on div at bounding box center [455, 244] width 0 height 199
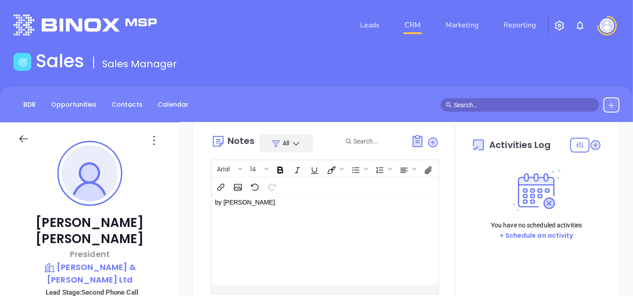
scroll to position [60, 0]
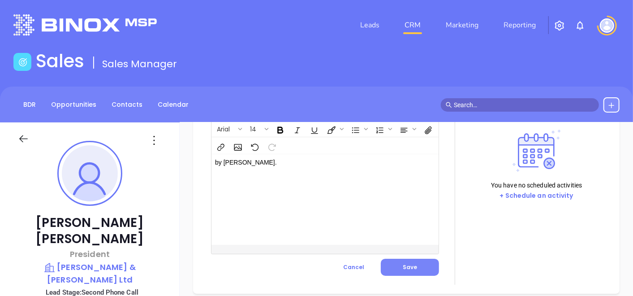
click at [430, 272] on button "Save" at bounding box center [410, 267] width 58 height 17
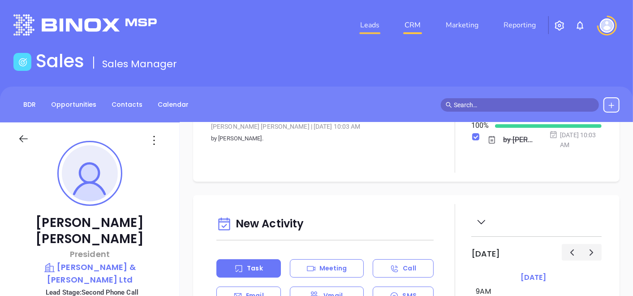
click at [377, 24] on link "Leads" at bounding box center [370, 25] width 26 height 18
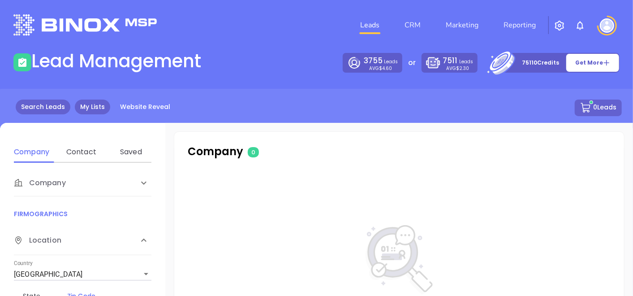
click at [89, 103] on link "My Lists" at bounding box center [92, 106] width 35 height 15
